Goal: Communication & Community: Participate in discussion

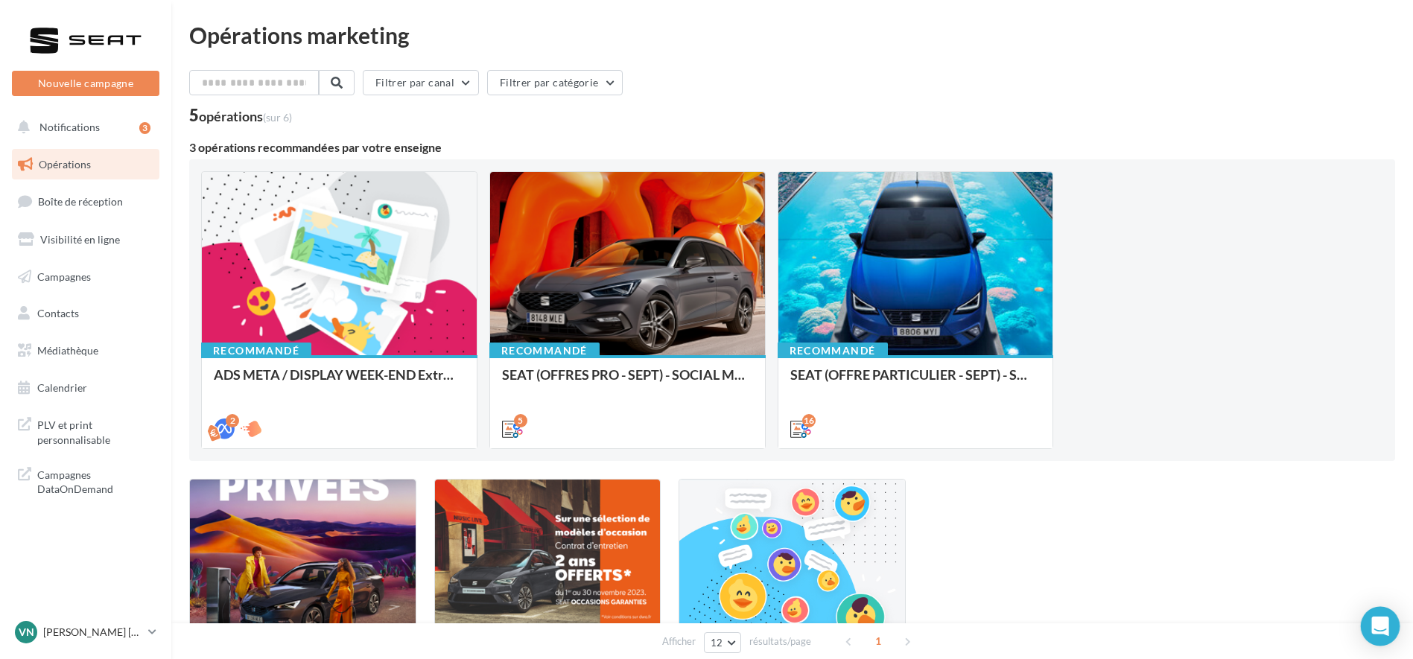
click at [1382, 627] on icon "Open Intercom Messenger" at bounding box center [1380, 626] width 17 height 19
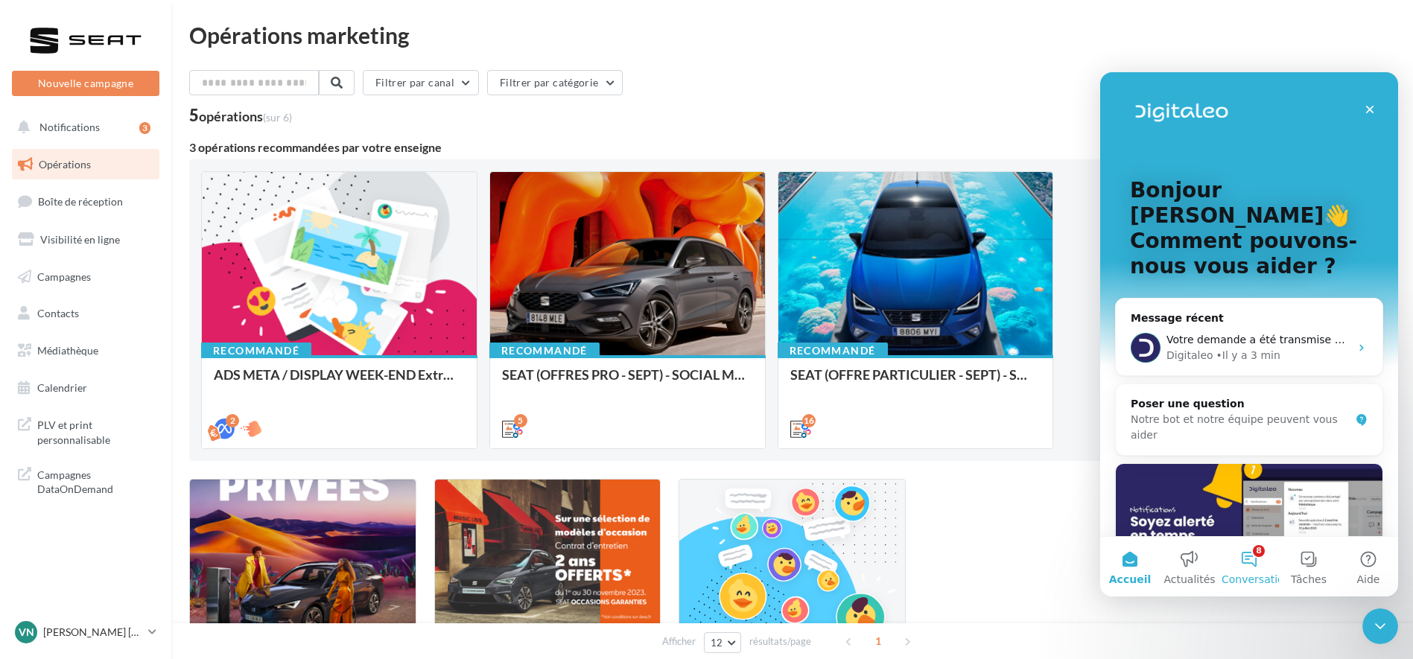
click at [1246, 566] on button "8 Conversations" at bounding box center [1250, 567] width 60 height 60
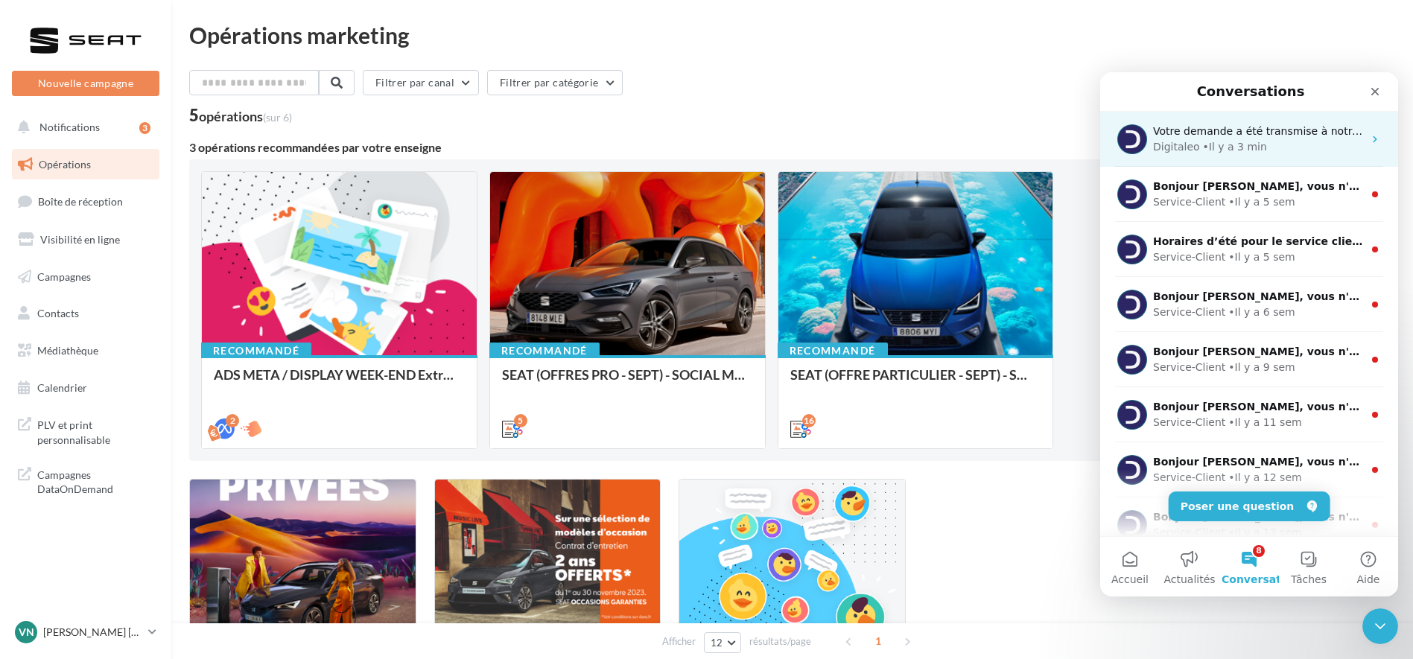
click at [1255, 143] on div "• Il y a 3 min" at bounding box center [1235, 147] width 64 height 16
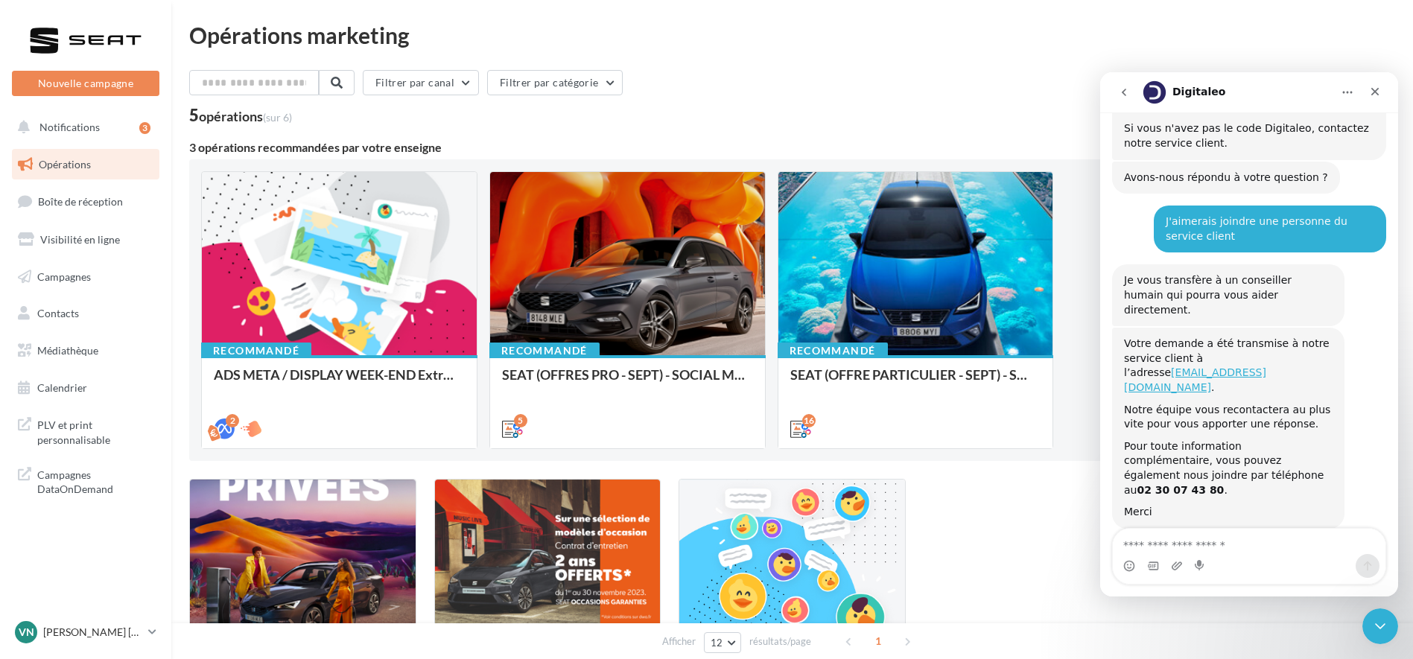
scroll to position [569, 0]
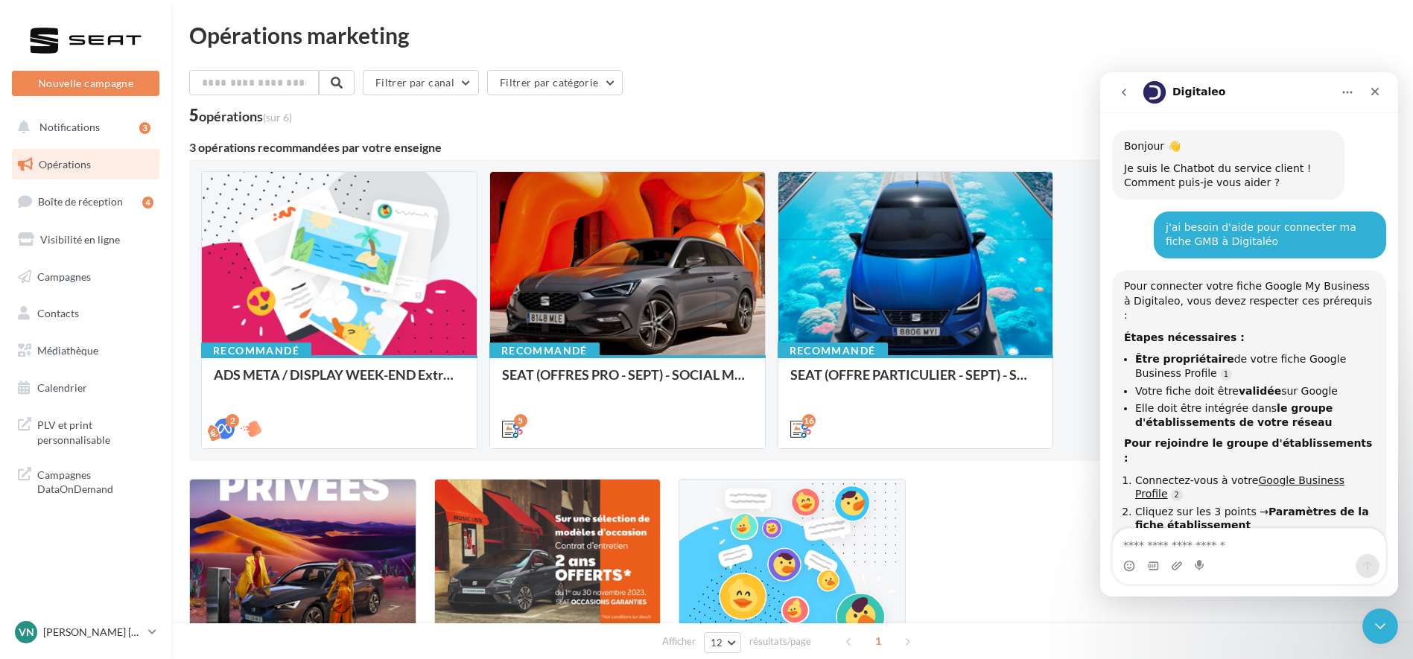
scroll to position [570, 0]
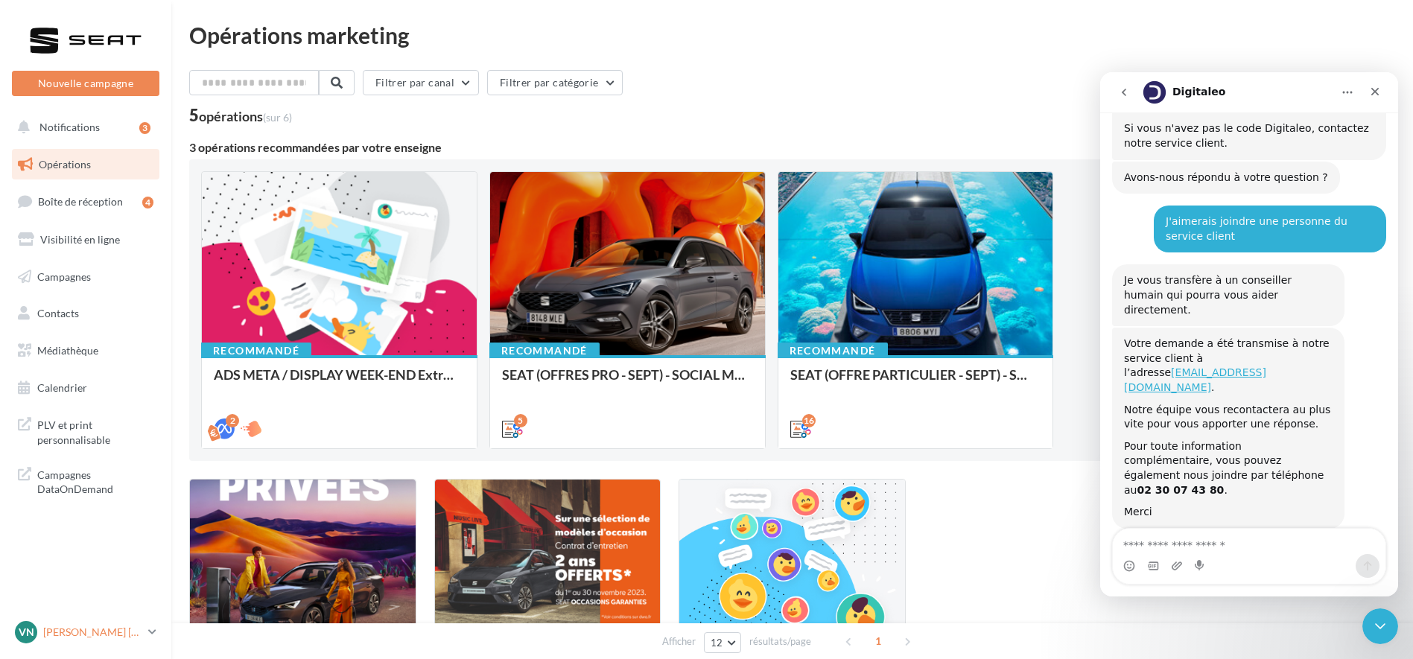
click at [108, 633] on p "[PERSON_NAME] [PERSON_NAME]" at bounding box center [92, 632] width 99 height 15
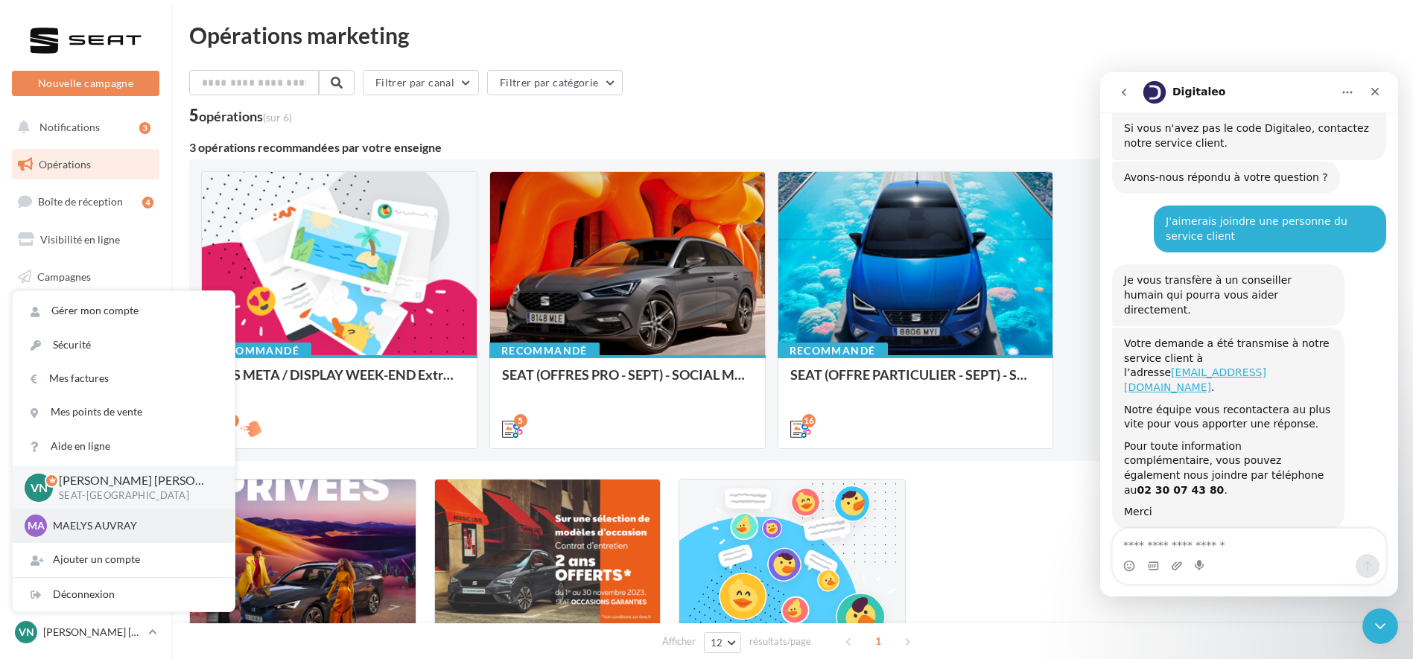
click at [95, 516] on div "MA MAELYS AUVRAY cupra_paris13" at bounding box center [124, 526] width 198 height 22
